Goal: Find specific page/section: Find specific page/section

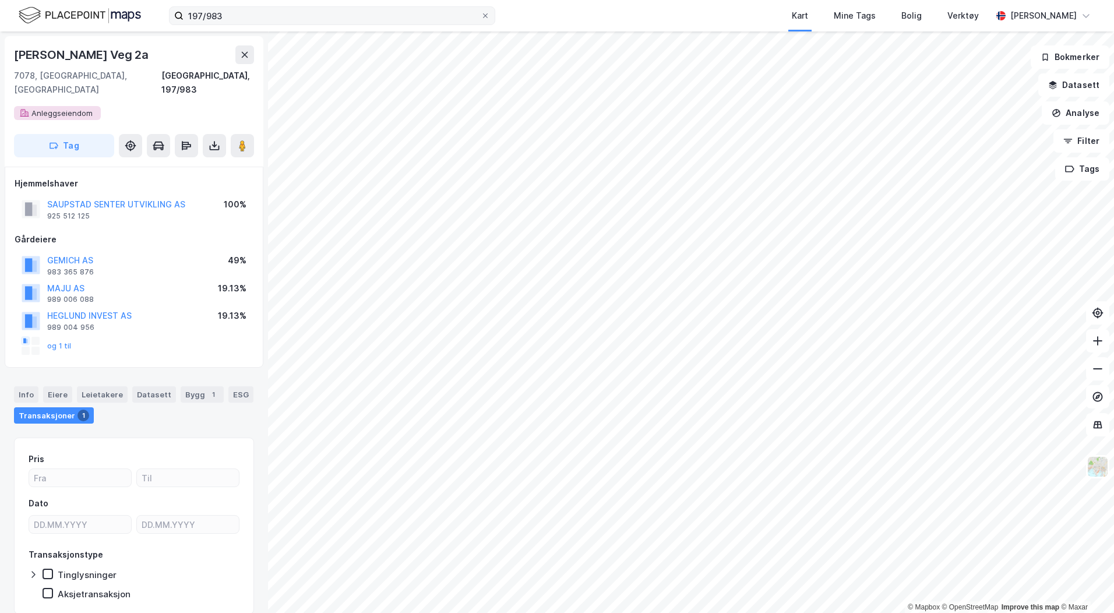
scroll to position [1, 0]
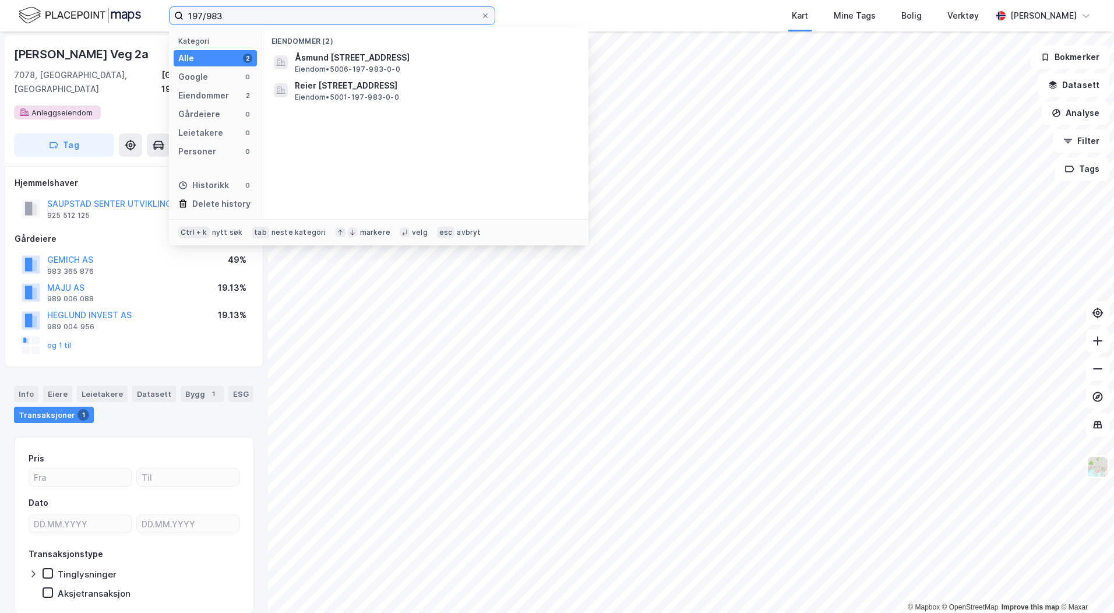
drag, startPoint x: 243, startPoint y: 13, endPoint x: 82, endPoint y: 15, distance: 161.5
click at [87, 14] on div "197/983 Kategori Alle 2 Google 0 Eiendommer 2 Gårdeiere 0 Leietakere 0 Personer…" at bounding box center [557, 15] width 1114 height 31
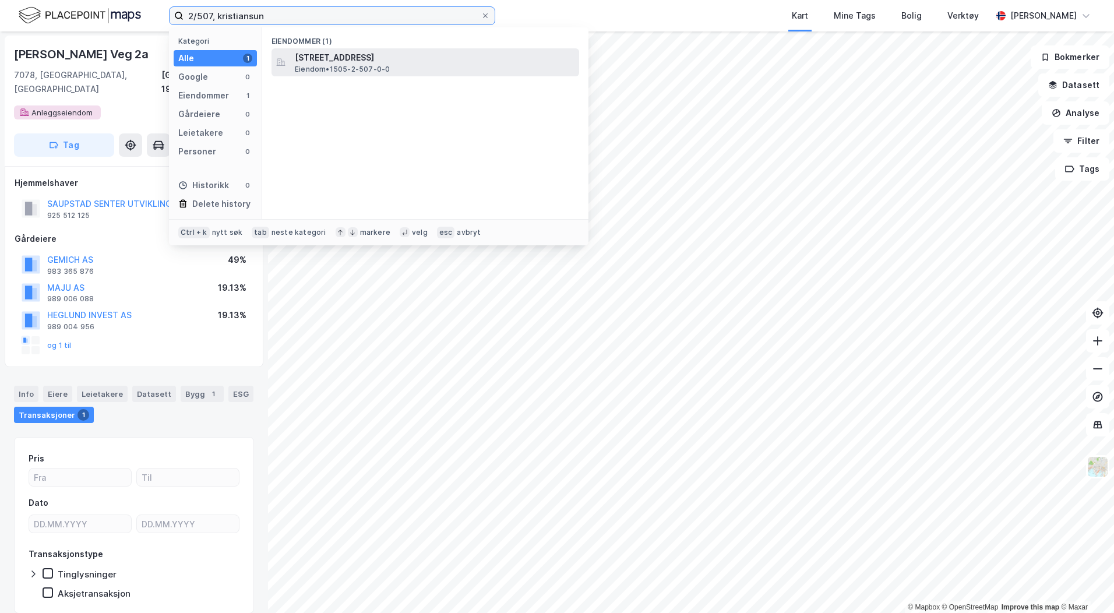
type input "2/507, kristiansun"
click at [352, 55] on span "[STREET_ADDRESS]" at bounding box center [435, 58] width 280 height 14
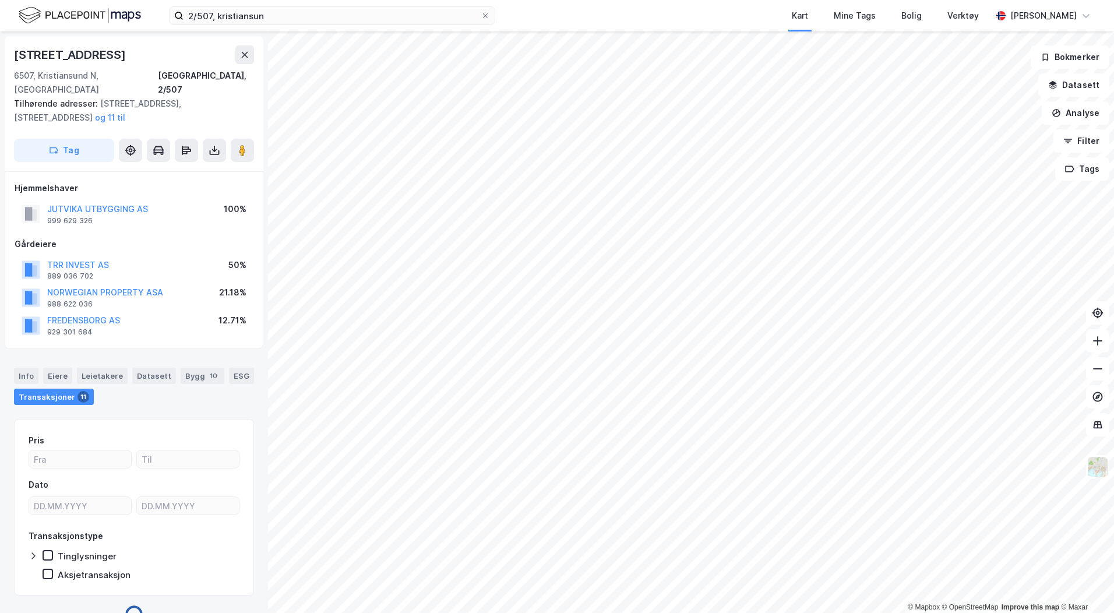
scroll to position [1, 0]
